Goal: Information Seeking & Learning: Learn about a topic

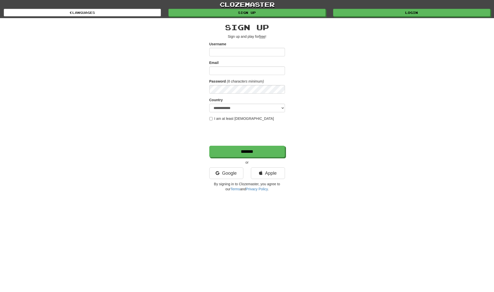
drag, startPoint x: 0, startPoint y: 0, endPoint x: 362, endPoint y: 17, distance: 362.3
click at [362, 17] on div "clozemaster Languages Sign up Login Languages" at bounding box center [247, 9] width 486 height 18
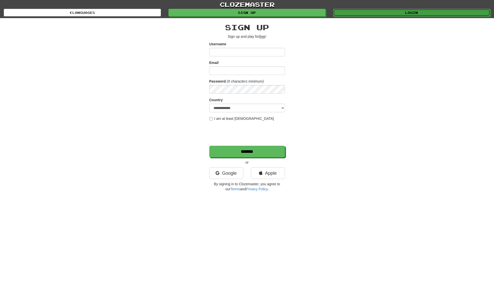
click at [388, 13] on link "Login" at bounding box center [411, 13] width 157 height 8
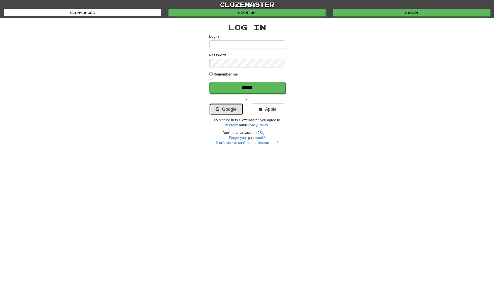
click at [218, 111] on icon at bounding box center [218, 109] width 4 height 5
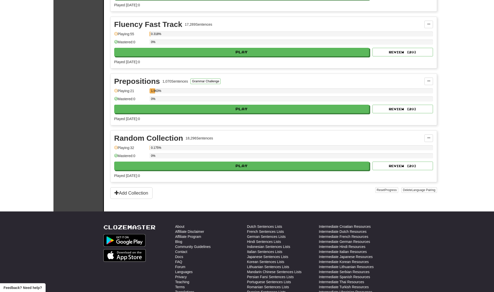
scroll to position [231, 0]
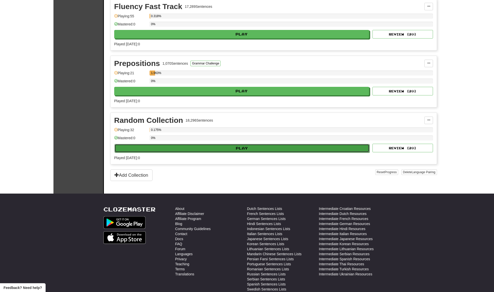
click at [224, 152] on button "Play" at bounding box center [241, 148] width 255 height 9
select select "**"
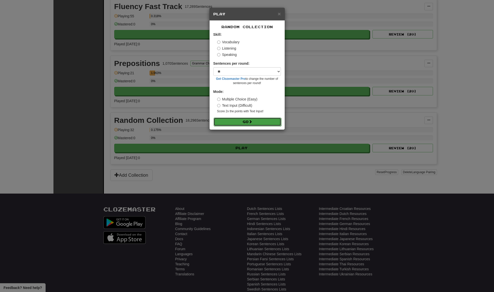
click at [238, 119] on button "Go" at bounding box center [247, 122] width 68 height 9
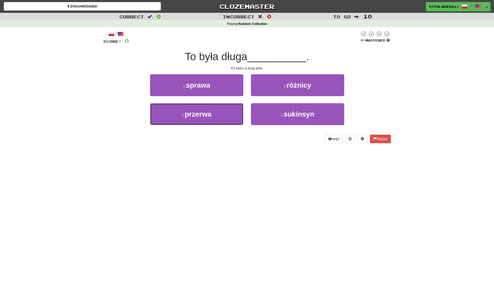
click at [223, 115] on button "3 . przerwa" at bounding box center [196, 114] width 93 height 22
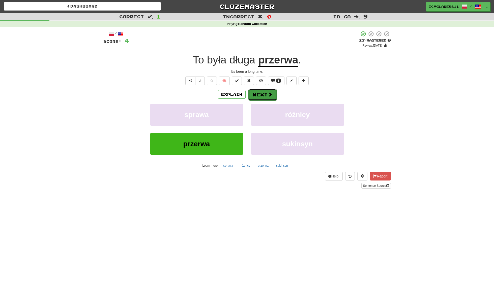
click at [263, 96] on button "Next" at bounding box center [262, 95] width 28 height 12
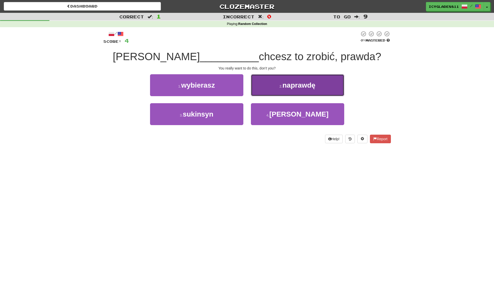
click at [299, 91] on button "2 . naprawdę" at bounding box center [297, 85] width 93 height 22
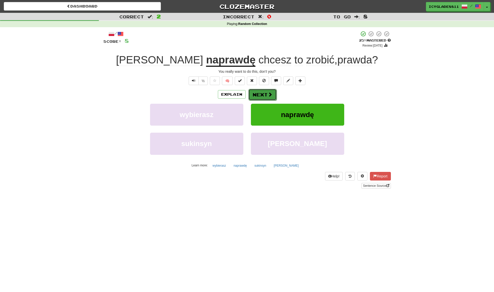
click at [263, 95] on button "Next" at bounding box center [262, 95] width 28 height 12
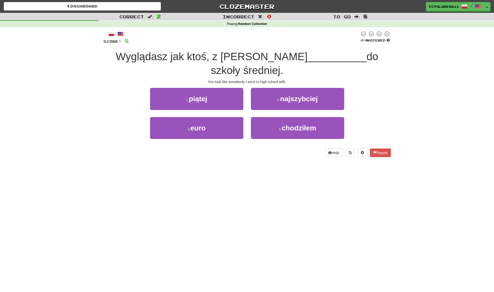
click at [284, 128] on div "4 . chodziłem" at bounding box center [297, 131] width 101 height 29
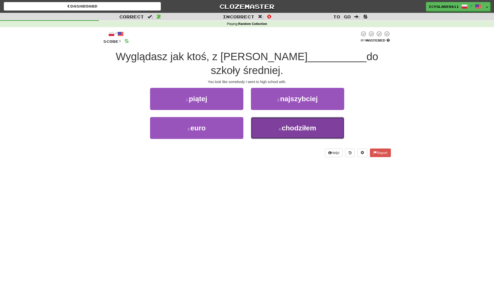
click at [284, 124] on button "4 . chodziłem" at bounding box center [297, 128] width 93 height 22
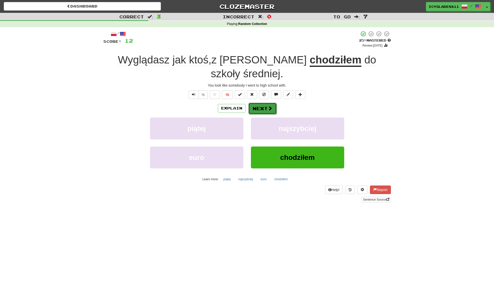
click at [269, 106] on span at bounding box center [270, 108] width 5 height 5
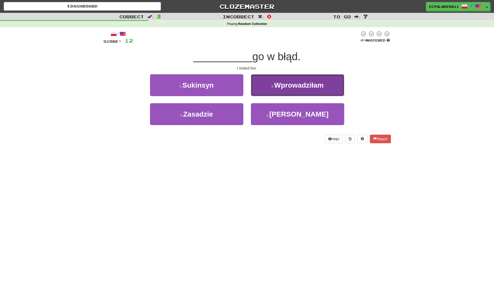
click at [290, 91] on button "2 . Wprowadziłam" at bounding box center [297, 85] width 93 height 22
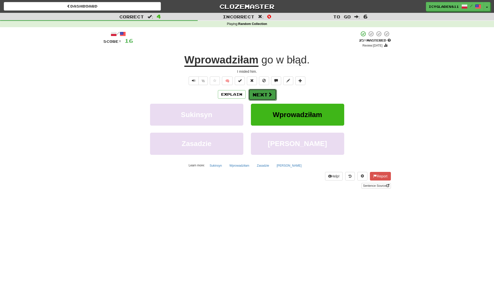
click at [252, 96] on button "Next" at bounding box center [262, 95] width 28 height 12
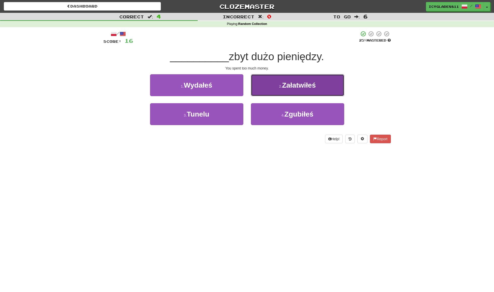
click at [290, 87] on span "Załatwiłeś" at bounding box center [299, 85] width 34 height 8
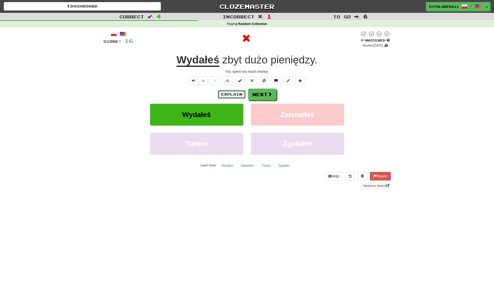
click at [226, 94] on button "Explain" at bounding box center [232, 94] width 28 height 9
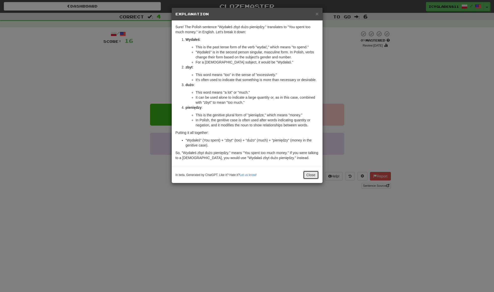
drag, startPoint x: 314, startPoint y: 176, endPoint x: 257, endPoint y: 104, distance: 91.3
click at [313, 176] on button "Close" at bounding box center [311, 175] width 16 height 9
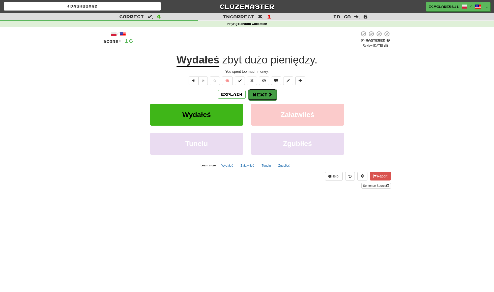
click at [270, 94] on span at bounding box center [270, 94] width 5 height 5
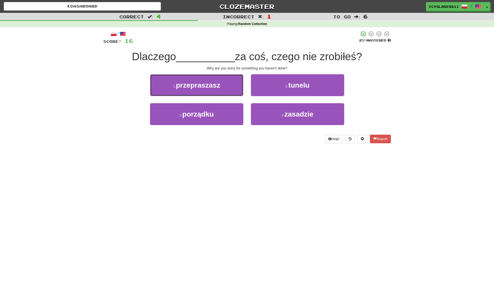
drag, startPoint x: 175, startPoint y: 88, endPoint x: 140, endPoint y: 86, distance: 35.4
click at [175, 88] on small "1 ." at bounding box center [174, 86] width 3 height 4
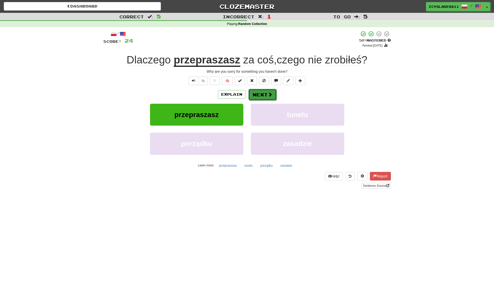
click at [263, 97] on button "Next" at bounding box center [262, 95] width 28 height 12
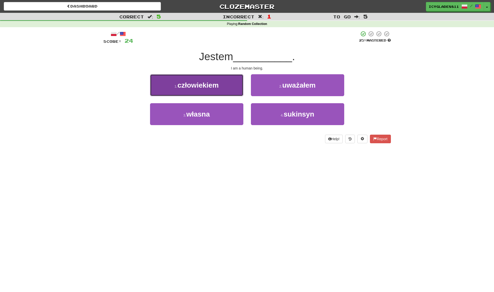
click at [219, 91] on button "1 . człowiekiem" at bounding box center [196, 85] width 93 height 22
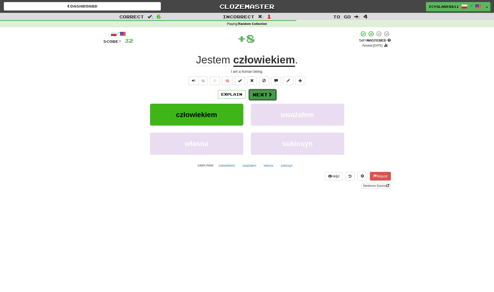
click at [266, 97] on button "Next" at bounding box center [262, 95] width 28 height 12
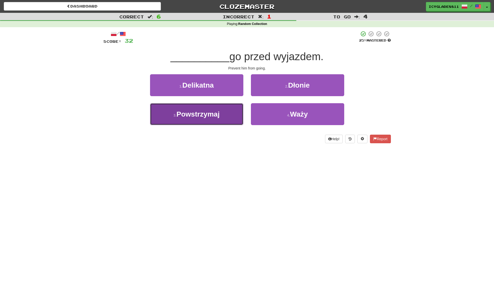
click at [218, 116] on span "Powstrzymaj" at bounding box center [197, 114] width 43 height 8
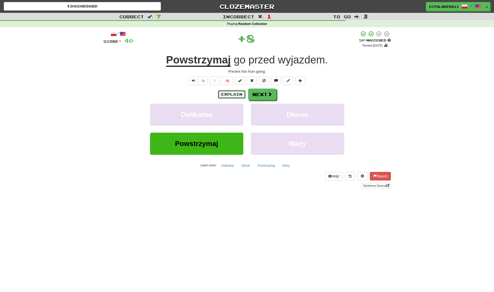
click at [242, 94] on button "Explain" at bounding box center [232, 94] width 28 height 9
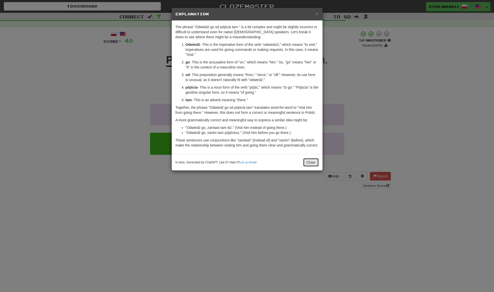
drag, startPoint x: 305, startPoint y: 168, endPoint x: 266, endPoint y: 158, distance: 39.9
click at [305, 167] on button "Close" at bounding box center [311, 162] width 16 height 9
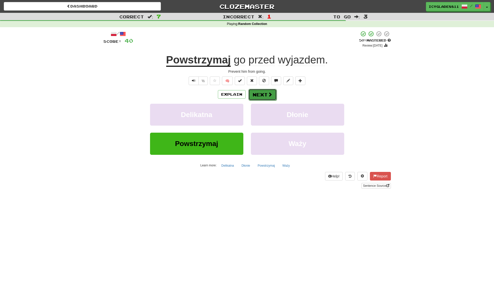
click at [268, 97] on button "Next" at bounding box center [262, 95] width 28 height 12
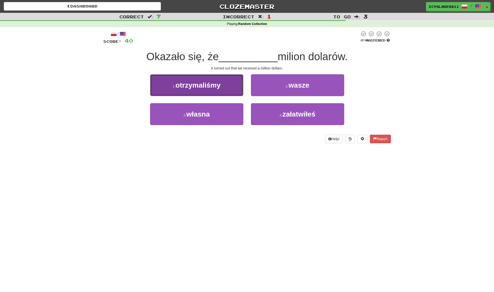
click at [151, 87] on button "1 . otrzymaliśmy" at bounding box center [196, 85] width 93 height 22
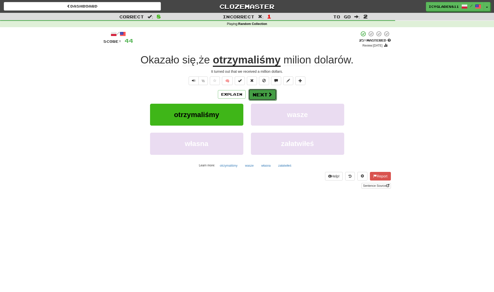
click at [259, 93] on button "Next" at bounding box center [262, 95] width 28 height 12
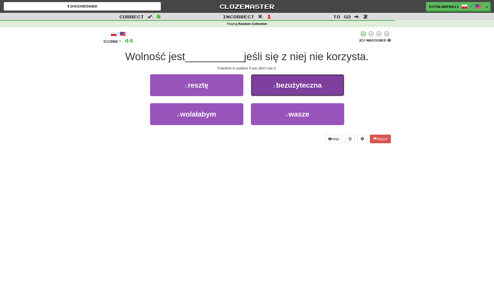
click at [295, 93] on button "2 . bezużyteczna" at bounding box center [297, 85] width 93 height 22
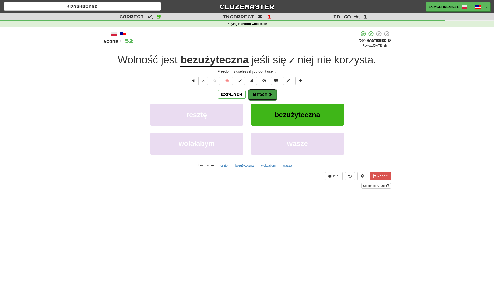
click at [262, 98] on button "Next" at bounding box center [262, 95] width 28 height 12
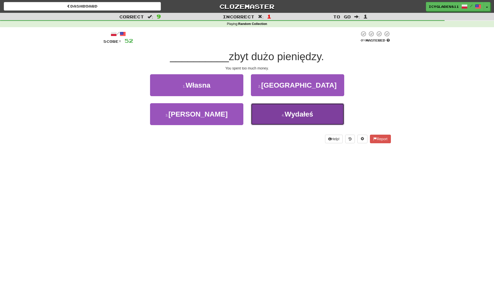
click at [285, 119] on button "4 . Wydałeś" at bounding box center [297, 114] width 93 height 22
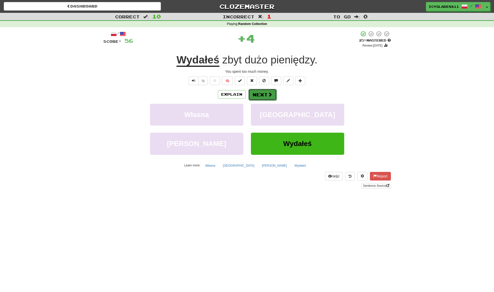
click at [264, 98] on button "Next" at bounding box center [262, 95] width 28 height 12
